Goal: Task Accomplishment & Management: Use online tool/utility

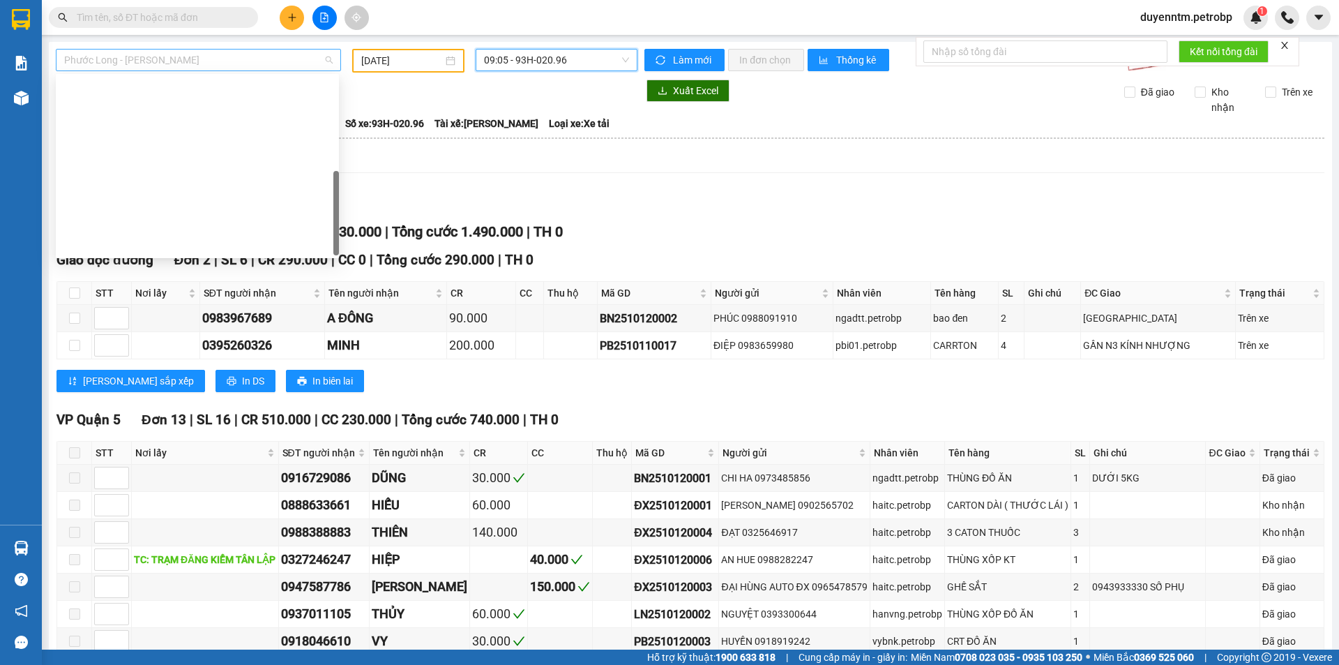
click at [302, 67] on span "Phước Long - [PERSON_NAME]" at bounding box center [198, 60] width 269 height 21
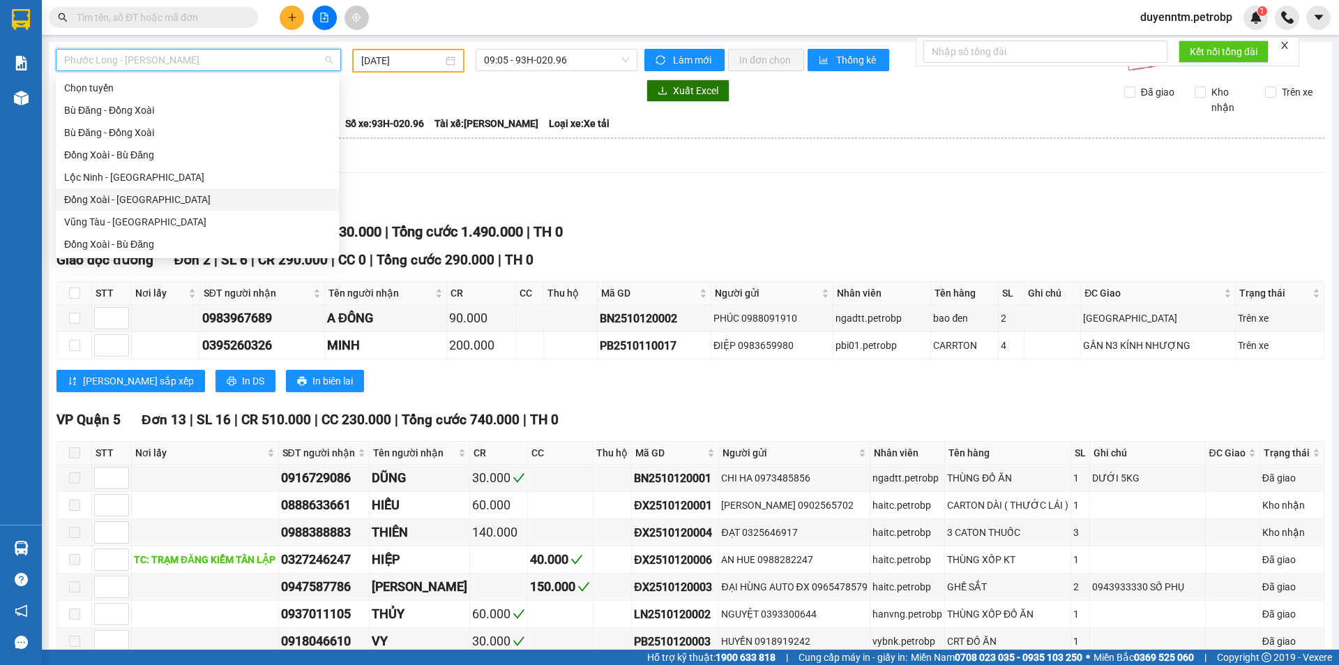
click at [137, 198] on div "Đồng Xoài - [GEOGRAPHIC_DATA]" at bounding box center [197, 199] width 266 height 15
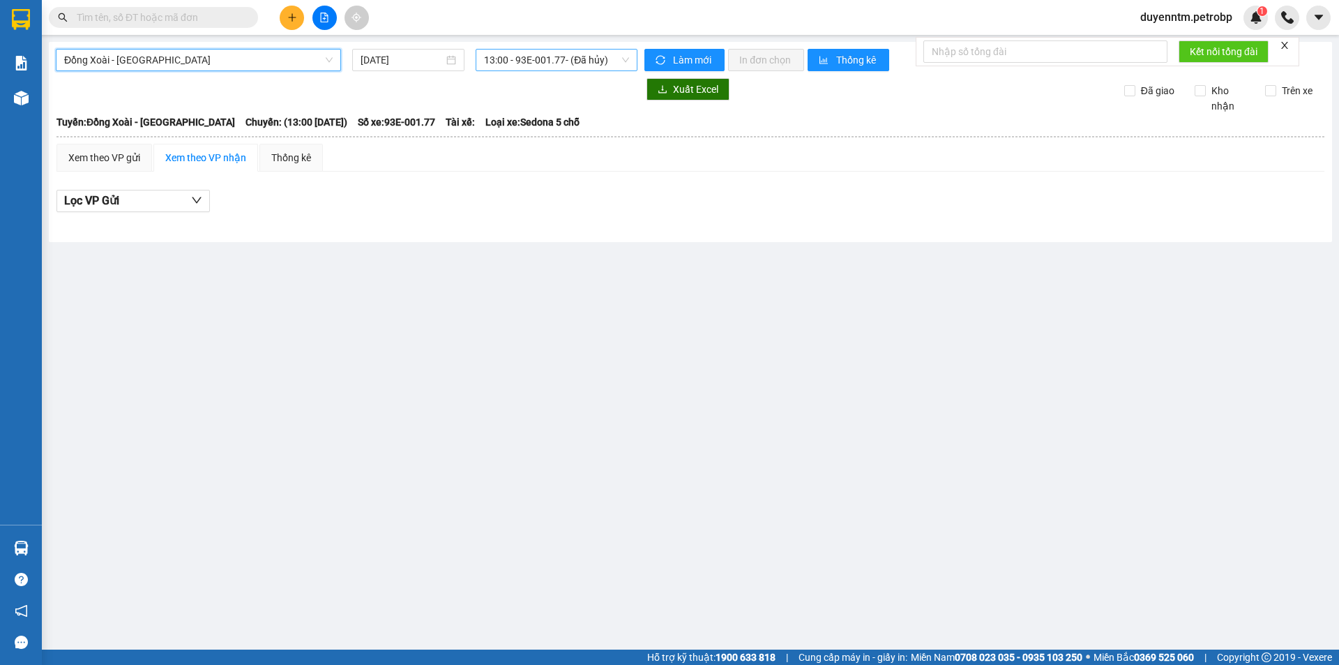
click at [504, 56] on span "13:00 - 93E-001.77 - (Đã hủy)" at bounding box center [556, 60] width 145 height 21
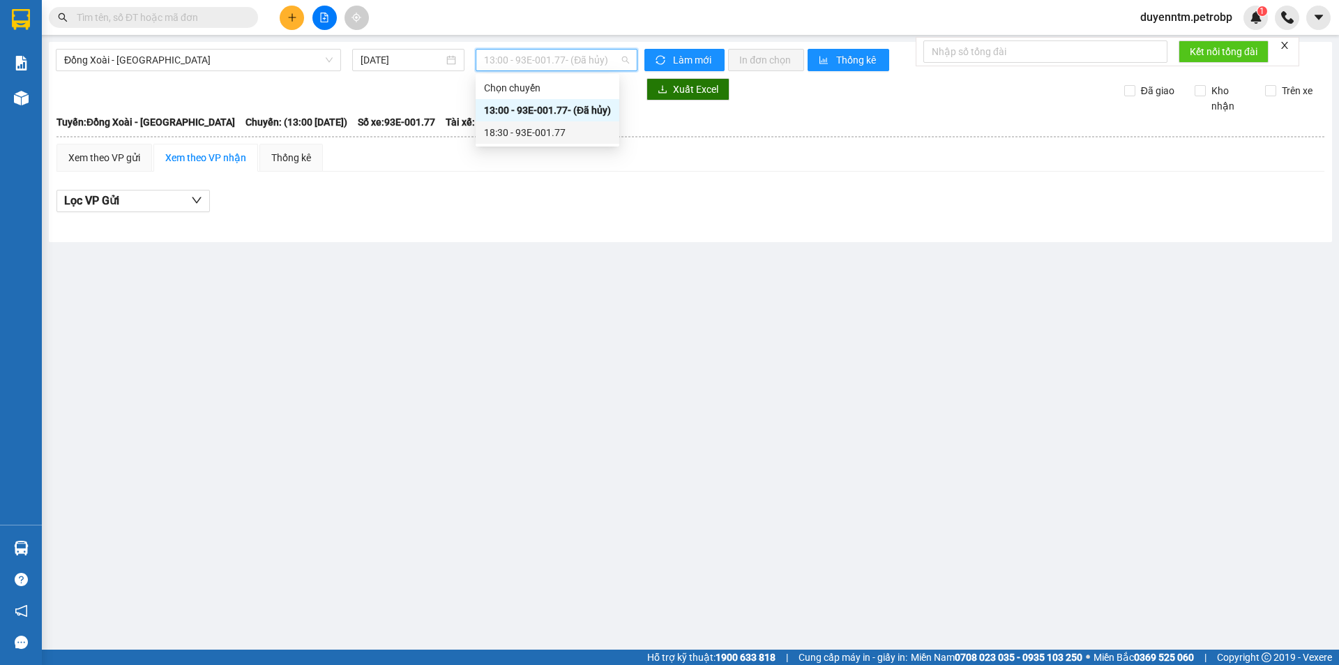
click at [497, 129] on div "18:30 - 93E-001.77" at bounding box center [547, 132] width 127 height 15
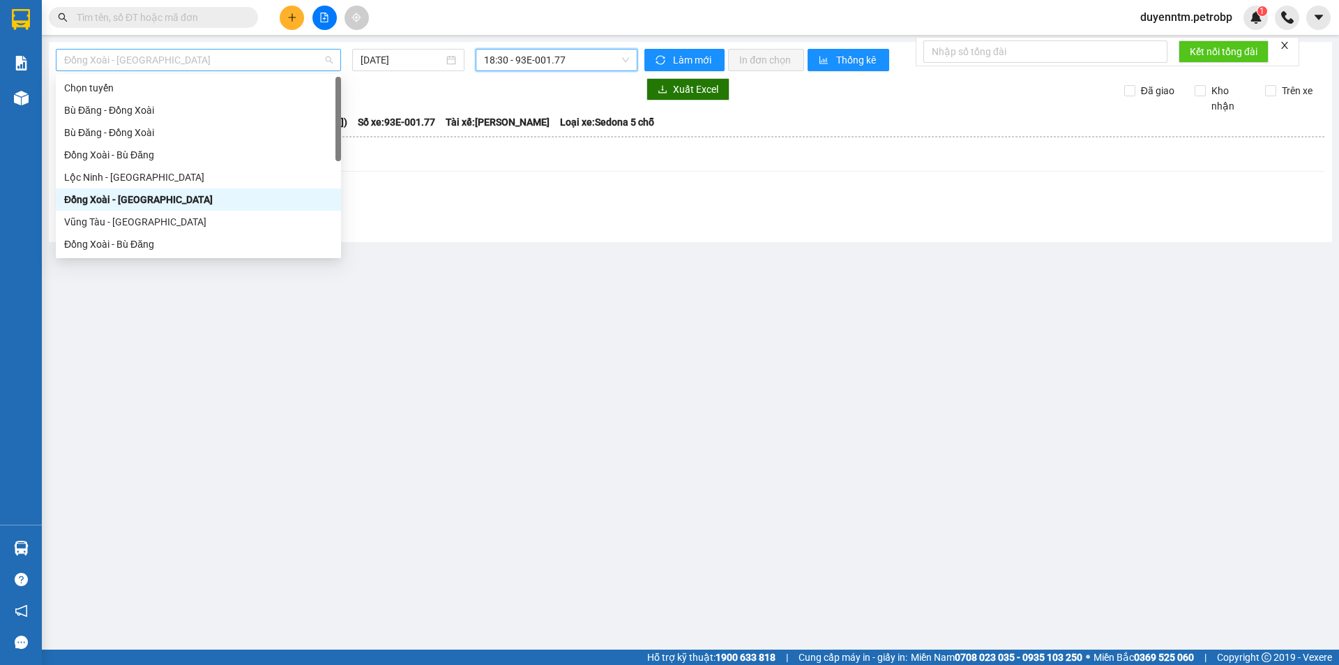
click at [329, 63] on span "Đồng Xoài - [GEOGRAPHIC_DATA]" at bounding box center [198, 60] width 269 height 21
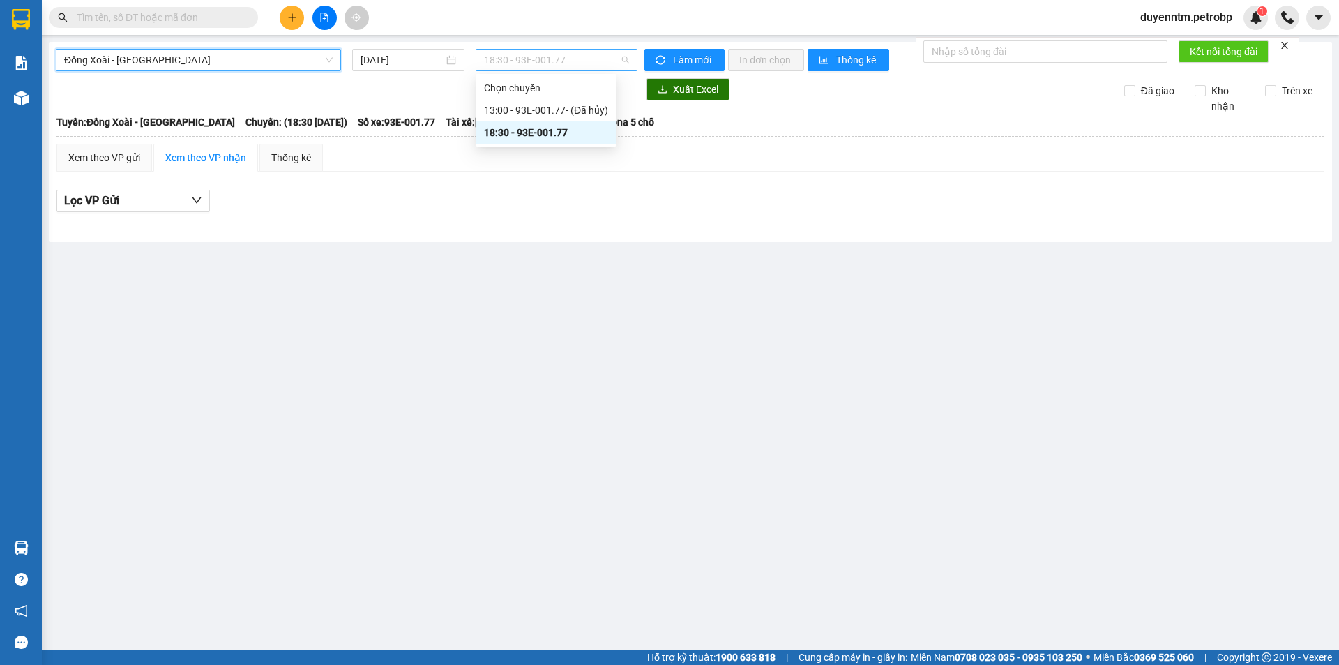
click at [576, 67] on span "18:30 - 93E-001.77" at bounding box center [556, 60] width 145 height 21
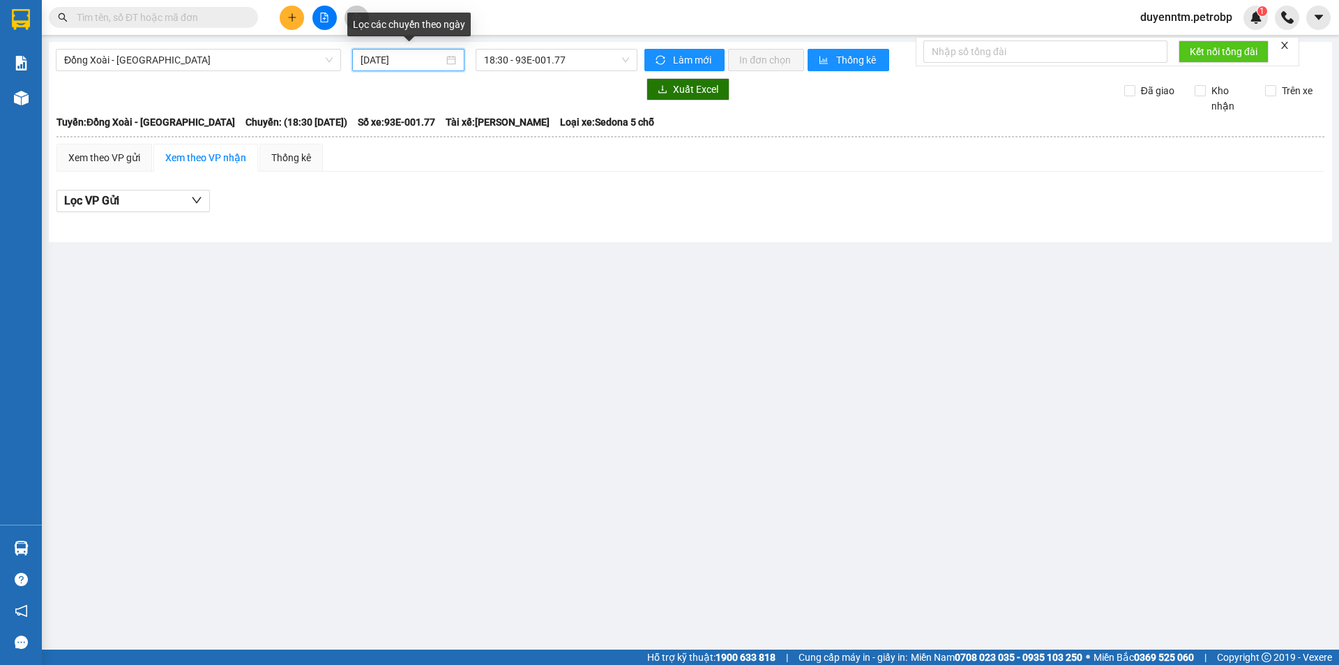
click at [368, 65] on input "[DATE]" at bounding box center [402, 59] width 83 height 15
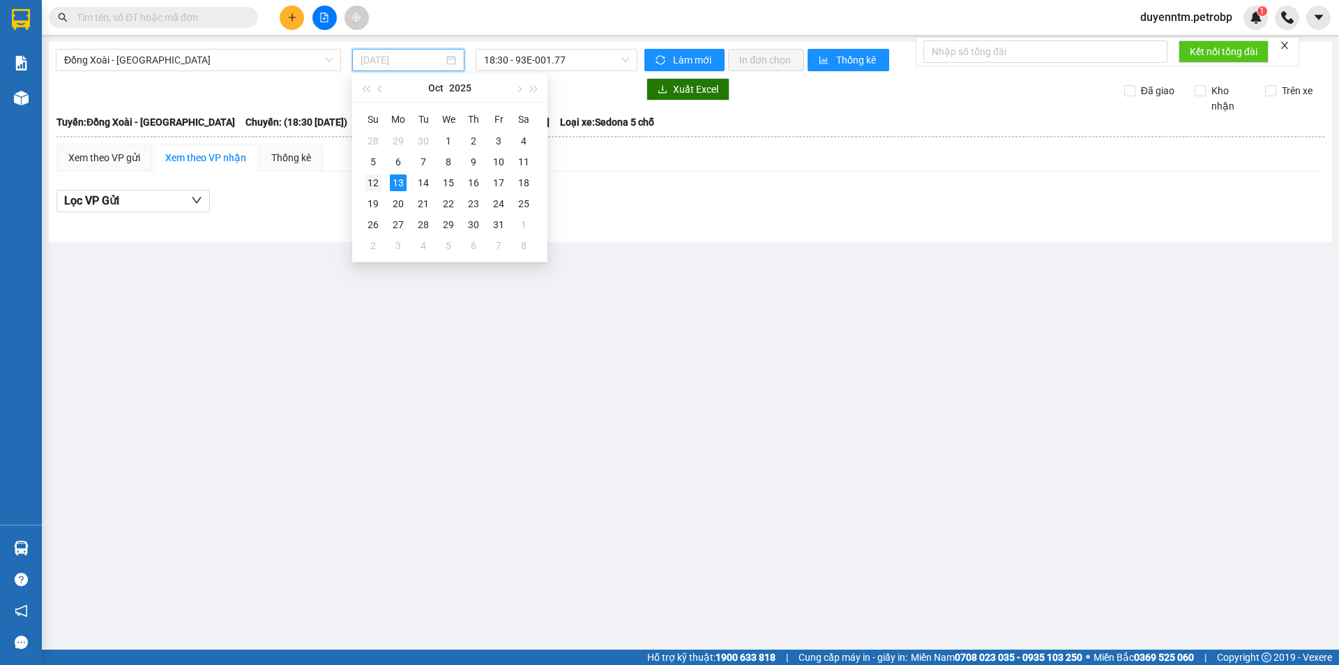
click at [379, 181] on div "12" at bounding box center [373, 182] width 17 height 17
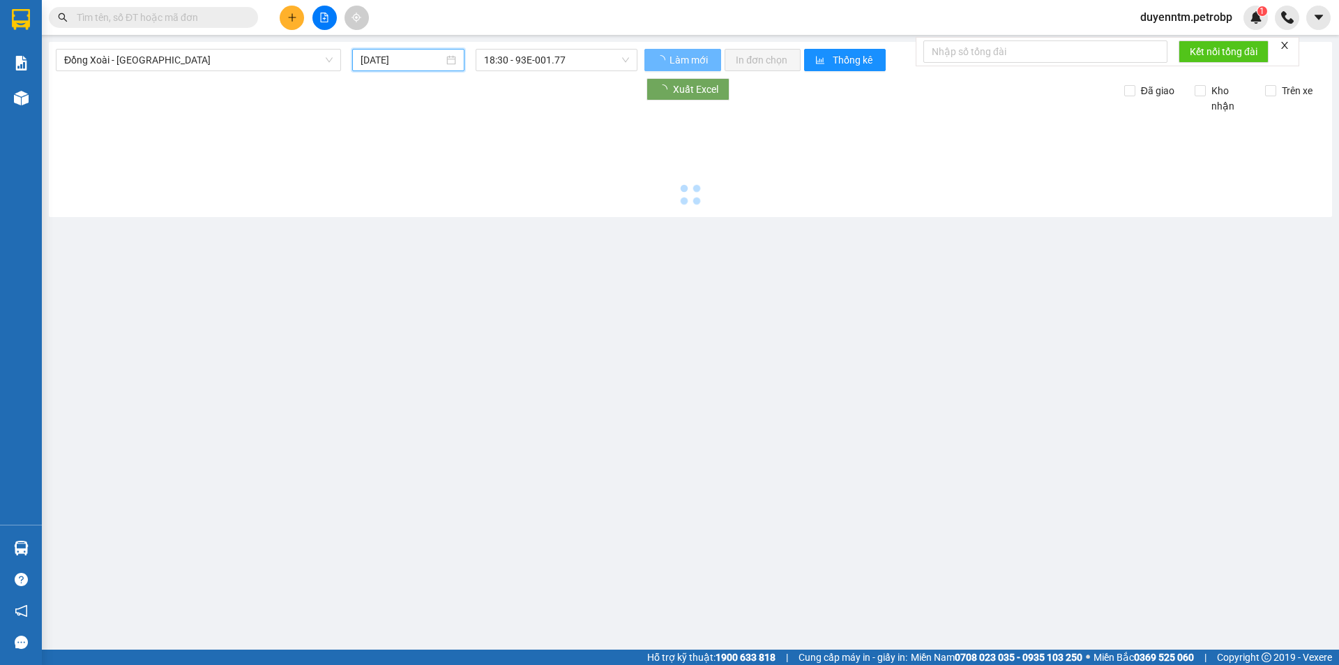
type input "[DATE]"
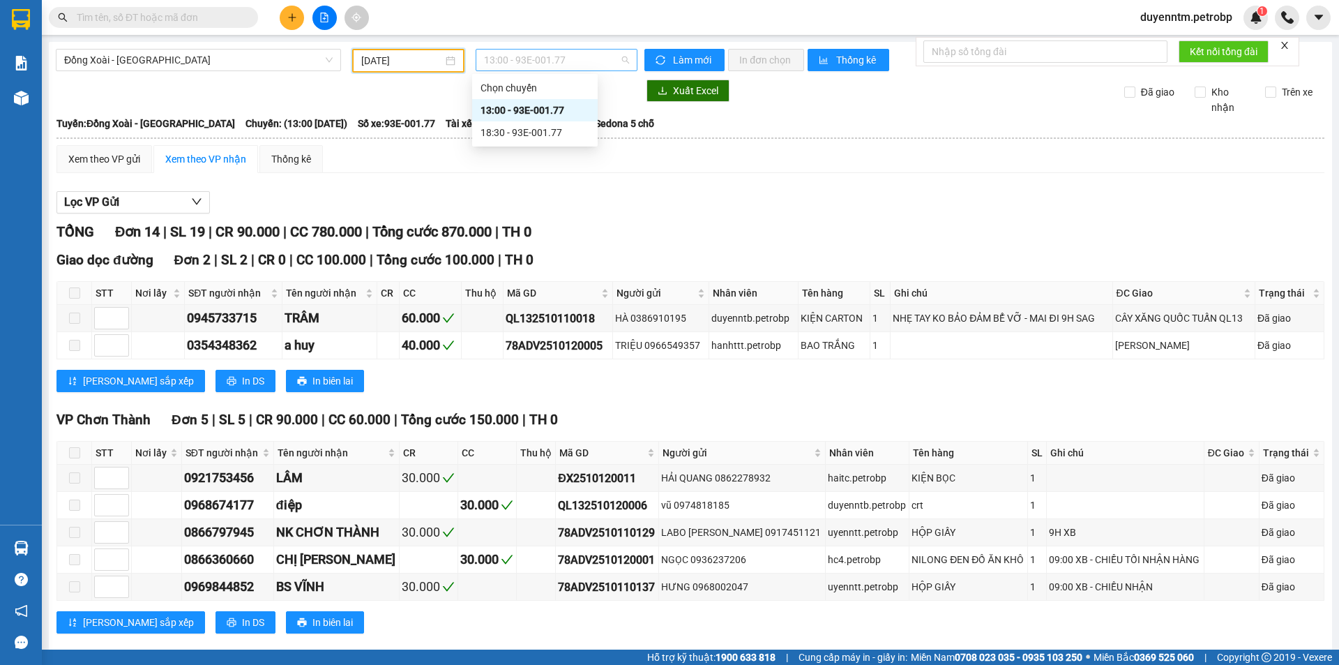
click at [600, 61] on span "13:00 - 93E-001.77" at bounding box center [556, 60] width 145 height 21
click at [499, 134] on div "18:30 - 93E-001.77" at bounding box center [535, 132] width 109 height 15
